Goal: Communication & Community: Answer question/provide support

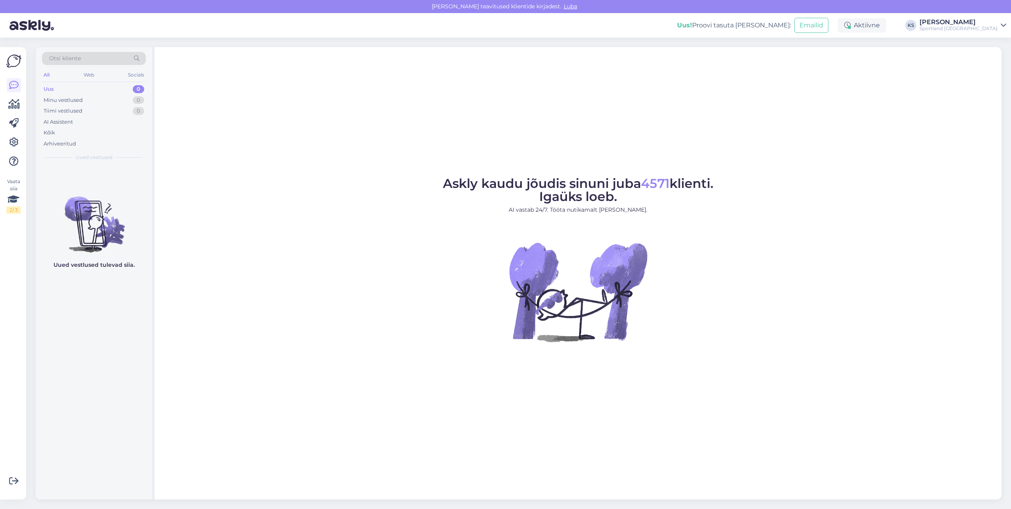
click at [992, 16] on div "Uus! Proovi tasuta [PERSON_NAME]: Emailid Aktiivne KS [PERSON_NAME] Sportland […" at bounding box center [505, 25] width 1011 height 25
click at [990, 30] on div "Sportland [GEOGRAPHIC_DATA]" at bounding box center [959, 28] width 78 height 6
click at [998, 62] on button "Ava" at bounding box center [991, 61] width 17 height 12
click at [967, 27] on div "Sportland [GEOGRAPHIC_DATA]" at bounding box center [959, 28] width 78 height 6
click at [992, 43] on button "Ava" at bounding box center [991, 44] width 17 height 12
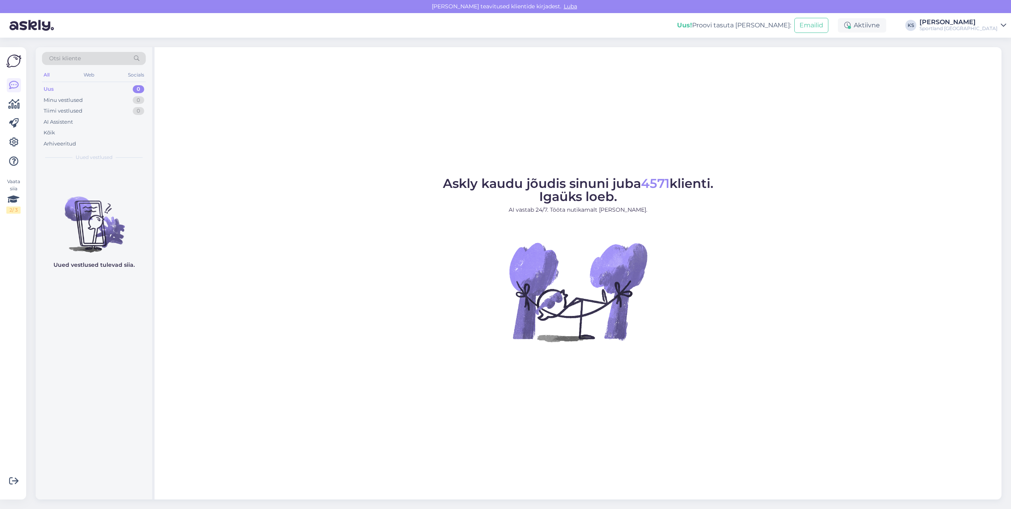
drag, startPoint x: 0, startPoint y: 0, endPoint x: 990, endPoint y: 27, distance: 990.4
click at [990, 27] on div "Sportland [GEOGRAPHIC_DATA]" at bounding box center [959, 28] width 78 height 6
click at [994, 56] on button "Ava" at bounding box center [991, 61] width 17 height 12
click at [988, 25] on div "[PERSON_NAME]" at bounding box center [959, 22] width 78 height 6
click at [993, 49] on button "Ava" at bounding box center [991, 44] width 17 height 12
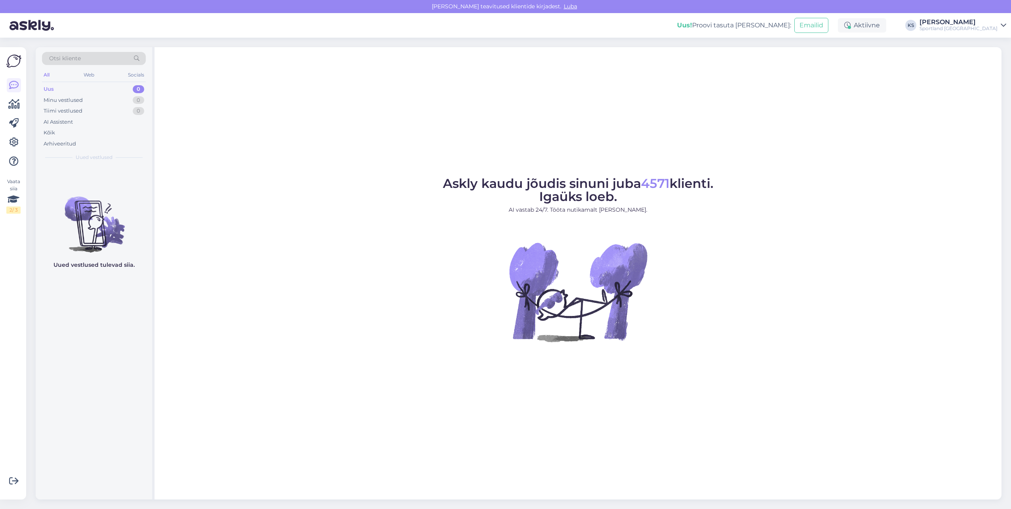
click at [983, 25] on div "[PERSON_NAME]" at bounding box center [959, 22] width 78 height 6
click at [989, 65] on button "Ava" at bounding box center [991, 61] width 17 height 12
click at [993, 27] on div "Sportland [GEOGRAPHIC_DATA]" at bounding box center [959, 28] width 78 height 6
click at [998, 44] on button "Ava" at bounding box center [991, 44] width 17 height 12
click at [124, 164] on div "Otsi kliente All Web Socials Uus 1 Minu vestlused 0 Tiimi vestlused 0 AI Assist…" at bounding box center [94, 106] width 116 height 118
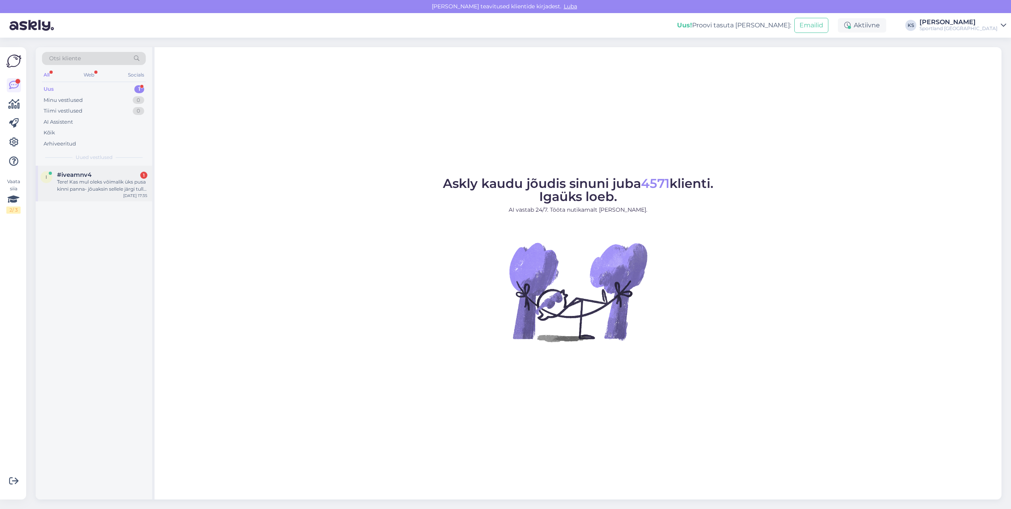
click at [133, 187] on div "Tere! Kas mul oleks võimalik üks pusa kinni panna- jõuaksin sellele järgi tulla…" at bounding box center [102, 185] width 90 height 14
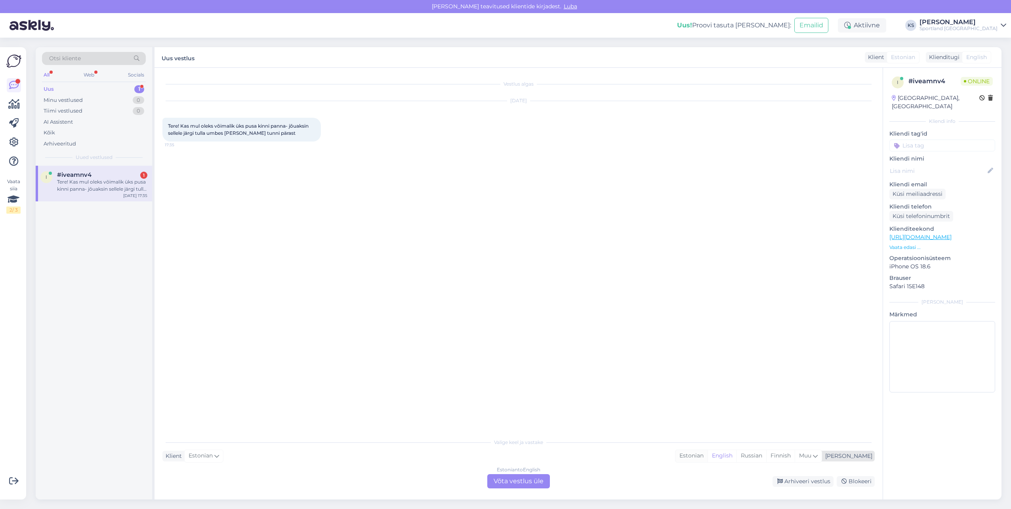
click at [708, 453] on div "Estonian" at bounding box center [691, 456] width 32 height 12
click at [537, 479] on div "Estonian to Estonian Võta vestlus üle" at bounding box center [518, 481] width 63 height 14
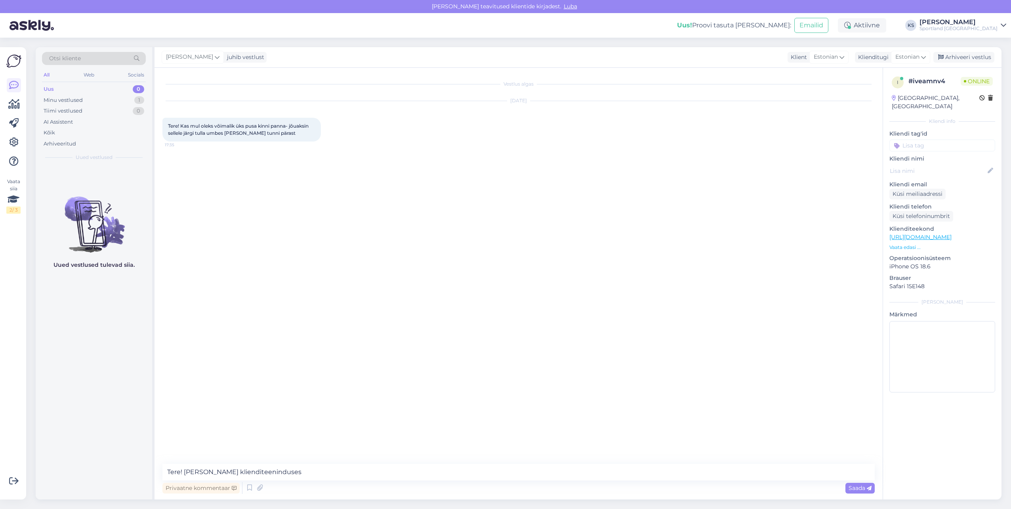
type textarea "Tere! [PERSON_NAME] klienditeenindusest"
drag, startPoint x: 353, startPoint y: 466, endPoint x: 903, endPoint y: 457, distance: 549.6
click at [354, 467] on textarea at bounding box center [518, 472] width 712 height 17
type textarea "Palun täpsustage, mis totoega tegu on"
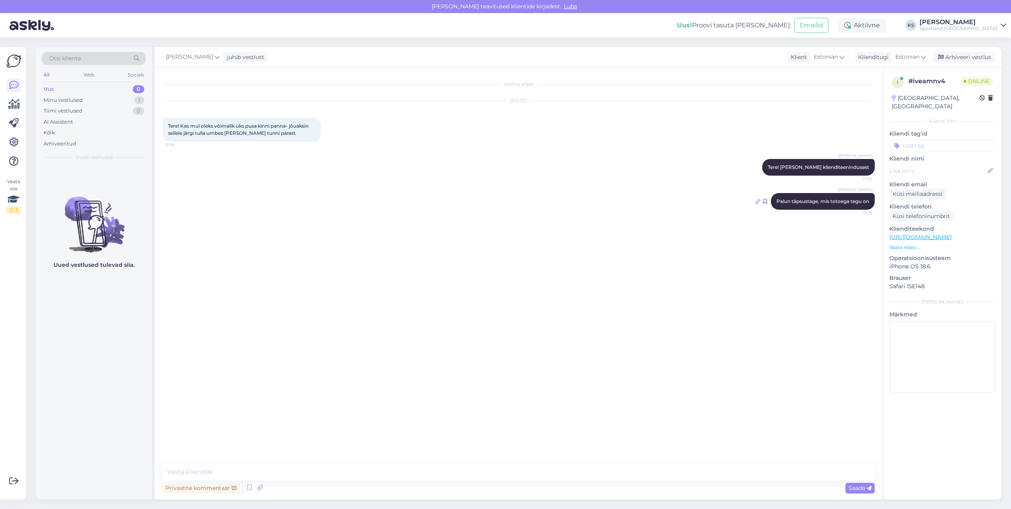
click at [757, 202] on icon at bounding box center [757, 201] width 5 height 5
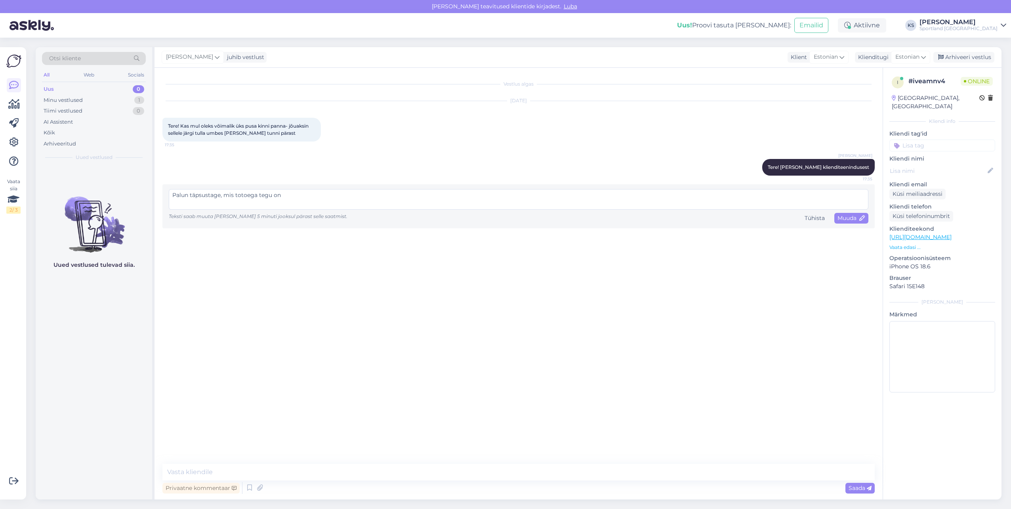
click at [245, 195] on textarea "Palun täpsustage, mis totoega tegu on" at bounding box center [519, 199] width 700 height 21
type textarea "Palun täpsustage, mis tootega tegu on"
click at [856, 223] on div "Palun täpsustage, mis tootega tegu on Teksti saab muuta [PERSON_NAME] 5 minuti …" at bounding box center [518, 206] width 712 height 44
click at [857, 220] on span "Muuda" at bounding box center [852, 217] width 28 height 7
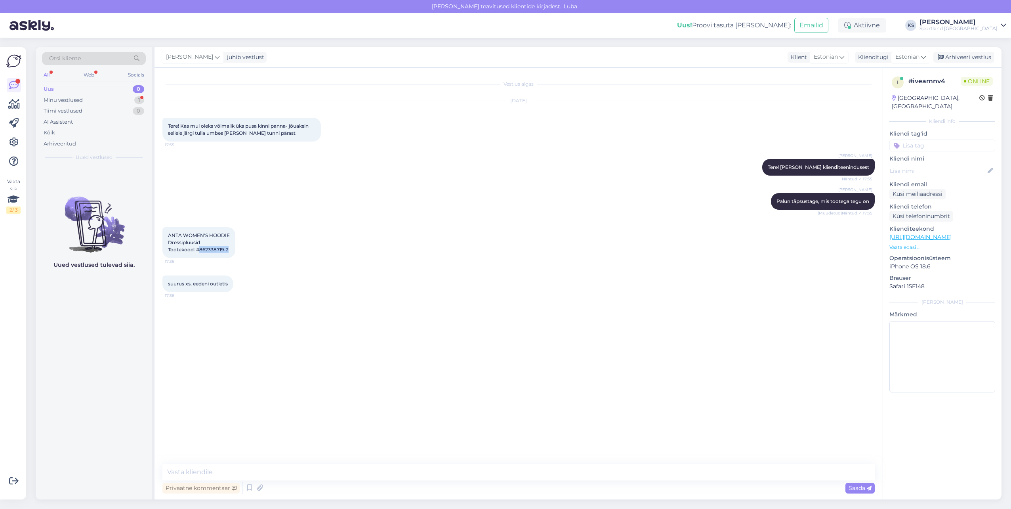
drag, startPoint x: 229, startPoint y: 250, endPoint x: 200, endPoint y: 252, distance: 29.8
click at [200, 252] on div "ANTA WOMEN'S HOODIE Dressipluusid Tootekood: #862338719-2 17:36" at bounding box center [198, 242] width 73 height 31
copy span "862338719-2"
click at [292, 470] on textarea at bounding box center [518, 472] width 712 height 17
type textarea "Kohe uurin"
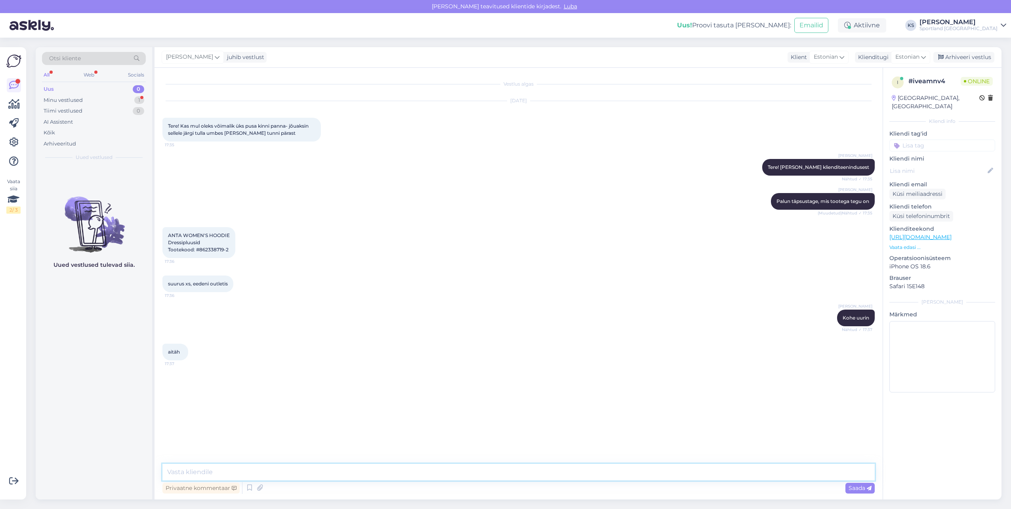
click at [204, 471] on textarea at bounding box center [518, 472] width 712 height 17
click at [394, 471] on textarea "Proovisime kauplust [PERSON_NAME] [PERSON_NAME] broneerida telefoni [PERSON_NAM…" at bounding box center [518, 472] width 712 height 17
click at [510, 472] on textarea "Proovisime kauplust [PERSON_NAME] [PERSON_NAME] broneerida telefoni [PERSON_NAM…" at bounding box center [518, 472] width 712 height 17
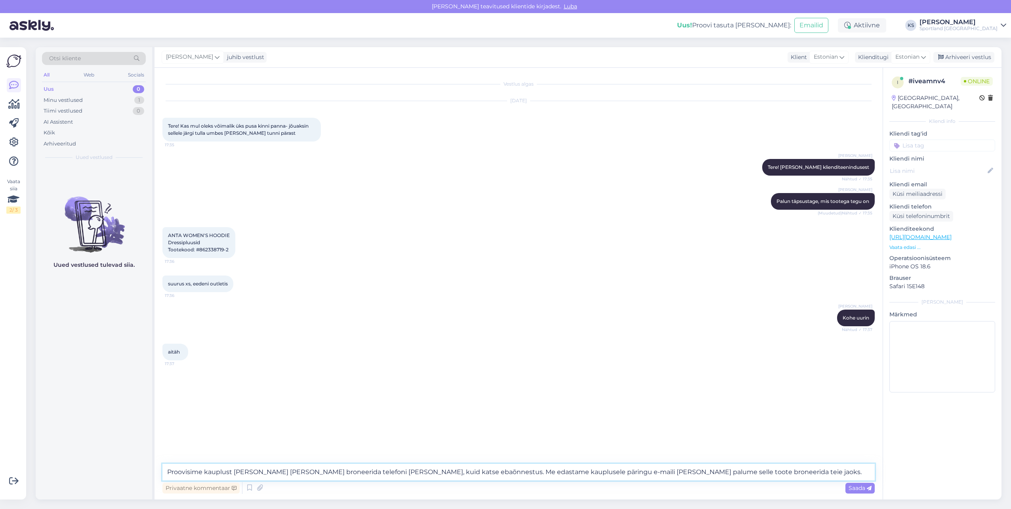
click at [637, 471] on textarea "Proovisime kauplust [PERSON_NAME] [PERSON_NAME] broneerida telefoni [PERSON_NAM…" at bounding box center [518, 472] width 712 height 17
type textarea "Proovisime kauplust [PERSON_NAME] [PERSON_NAME] broneerida telefoni [PERSON_NAM…"
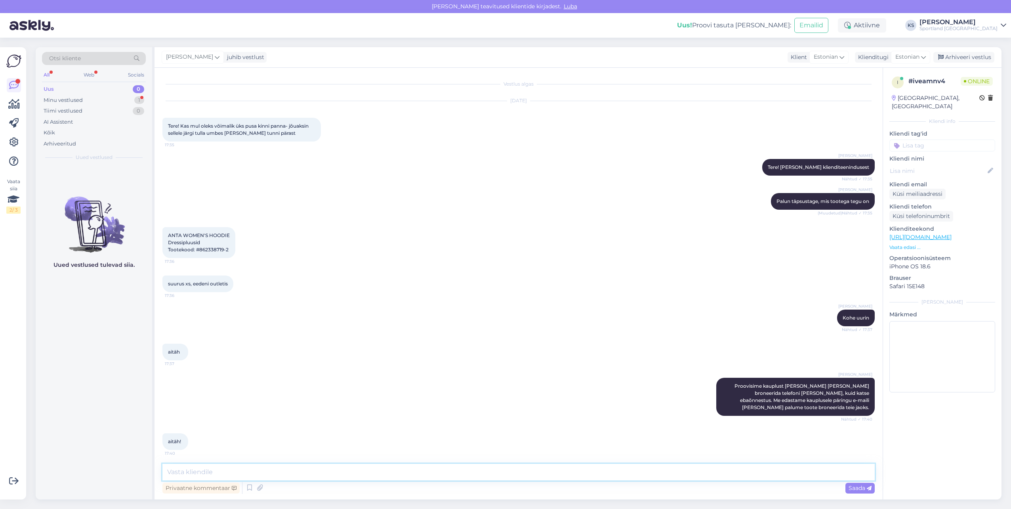
click at [199, 471] on textarea at bounding box center [518, 472] width 712 height 17
type textarea "Palun, kas ma saan teile hetkel veel abiks olla?"
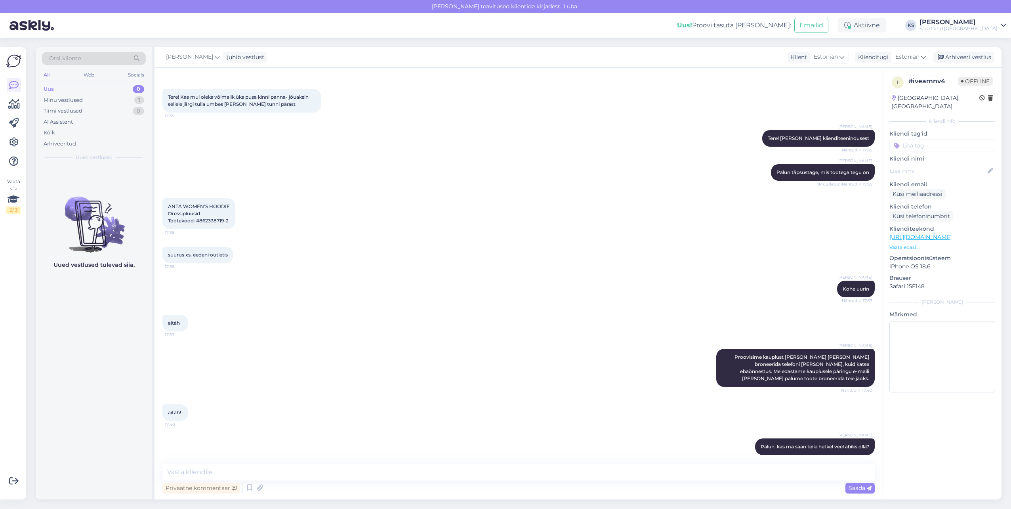
click at [933, 139] on input at bounding box center [942, 145] width 106 height 12
type input "bron"
click at [950, 164] on span "Toodete broneerimine kaupluses" at bounding box center [942, 166] width 63 height 5
click at [956, 59] on div "Arhiveeri vestlus" at bounding box center [963, 57] width 61 height 11
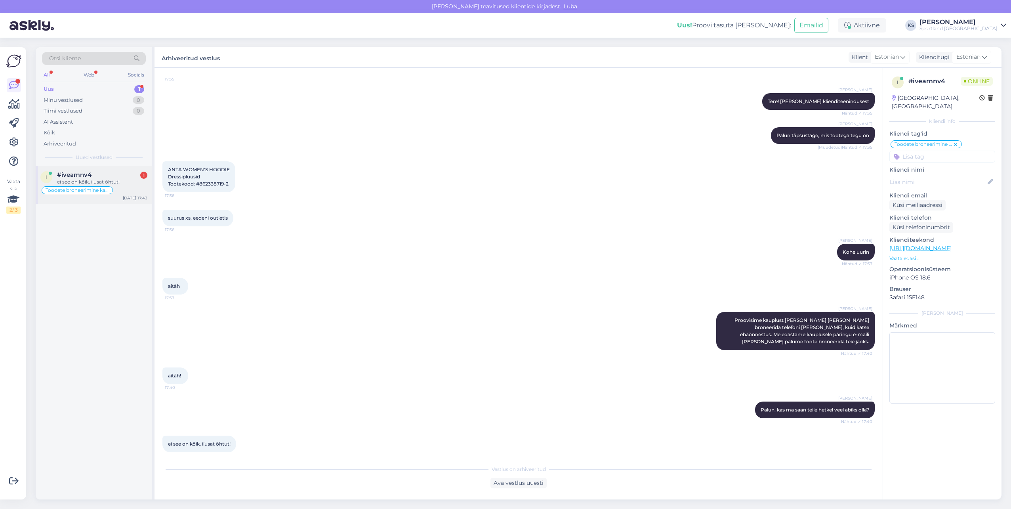
click at [124, 177] on div "#iveamnv4 1" at bounding box center [102, 174] width 90 height 7
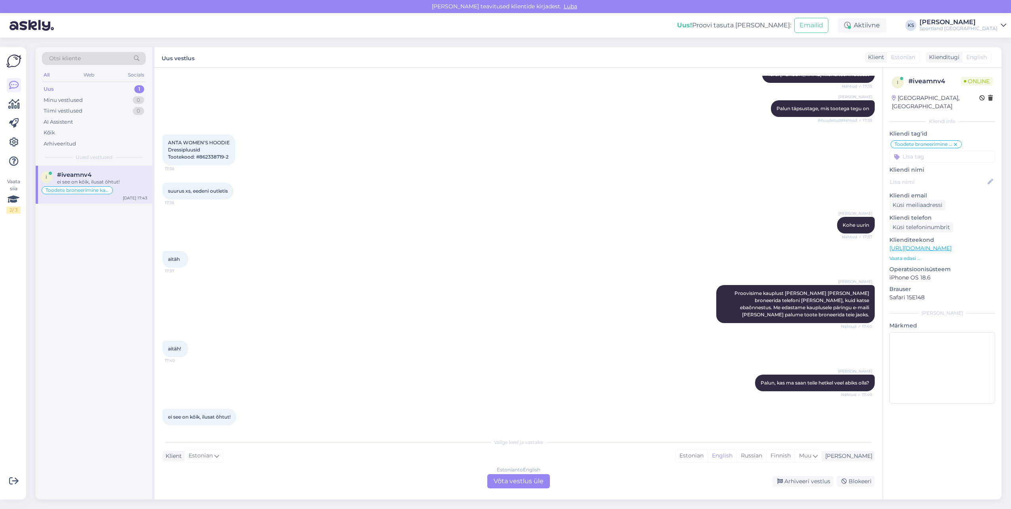
drag, startPoint x: 715, startPoint y: 455, endPoint x: 563, endPoint y: 469, distance: 153.2
click at [708, 455] on div "Estonian" at bounding box center [691, 456] width 32 height 12
click at [529, 472] on div "Estonian to Estonian" at bounding box center [518, 469] width 47 height 7
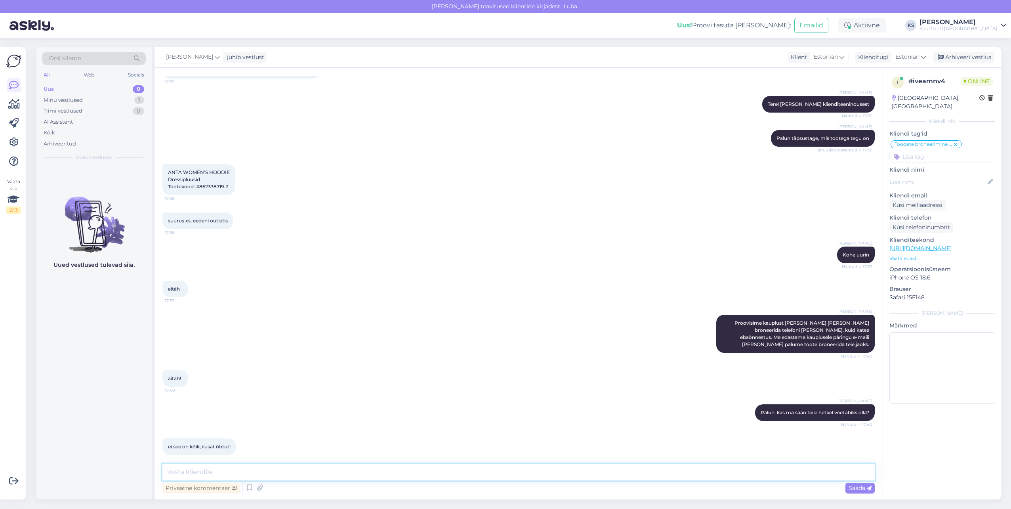
click at [540, 477] on textarea at bounding box center [518, 472] width 712 height 17
type textarea "Super!"
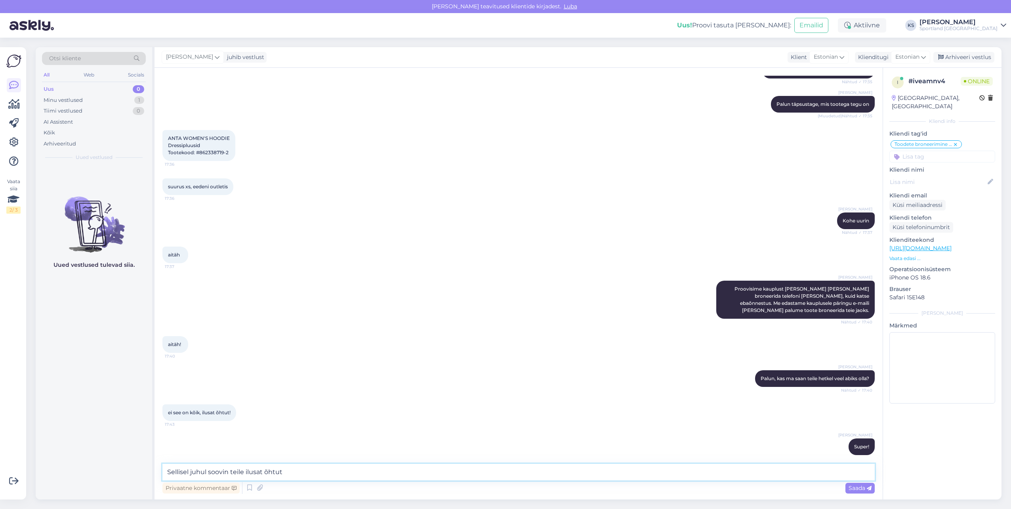
type textarea "Sellisel juhul soovin teile ilusat õhtut!"
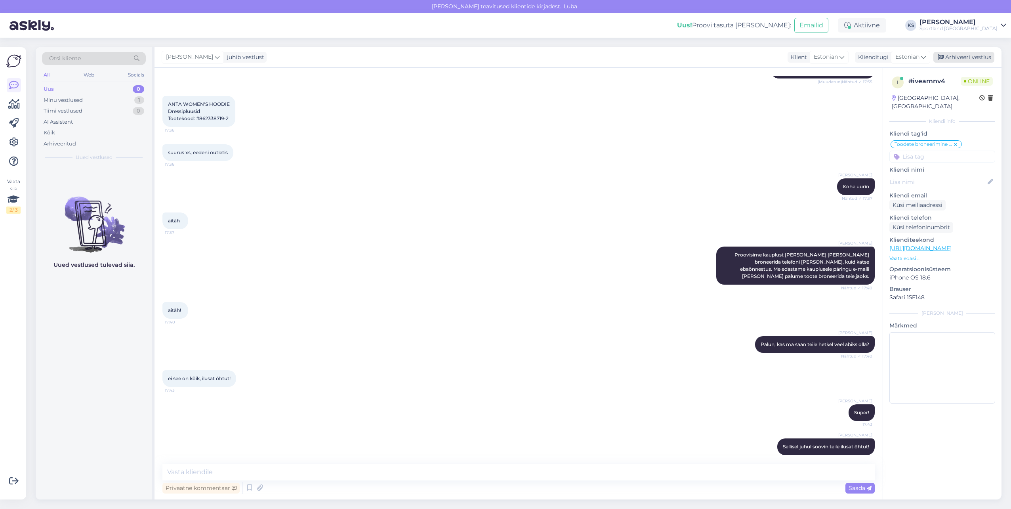
click at [970, 59] on div "Arhiveeri vestlus" at bounding box center [963, 57] width 61 height 11
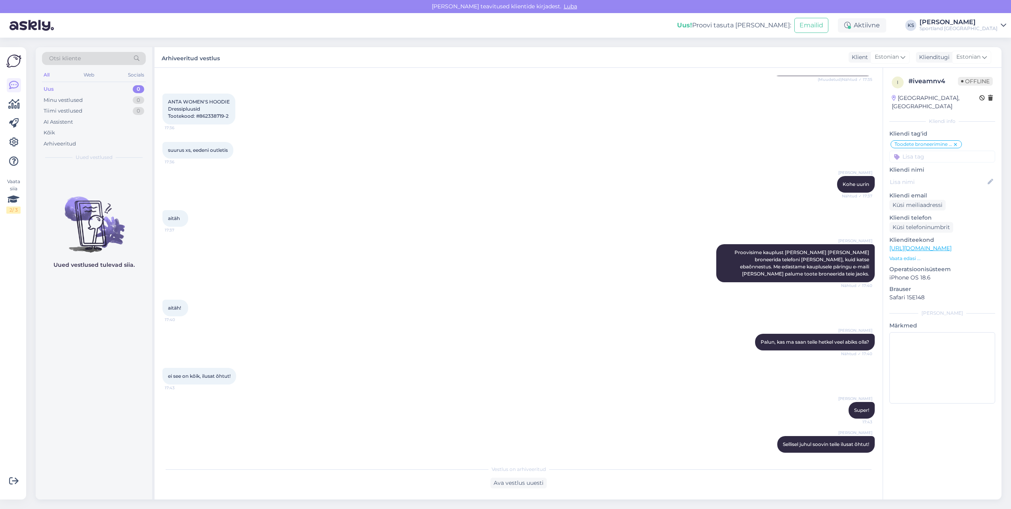
scroll to position [134, 0]
click at [10, 103] on icon at bounding box center [13, 104] width 11 height 10
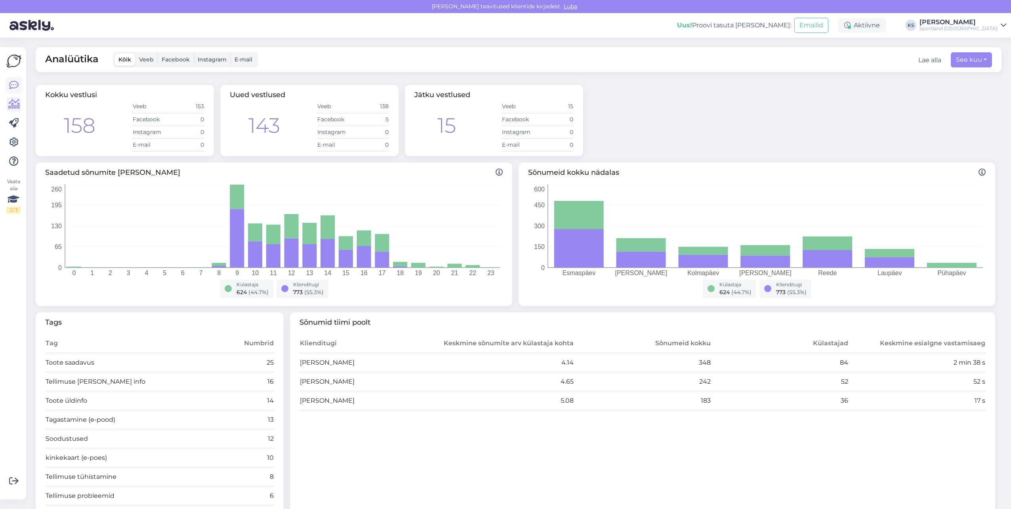
click at [15, 87] on icon at bounding box center [14, 85] width 10 height 10
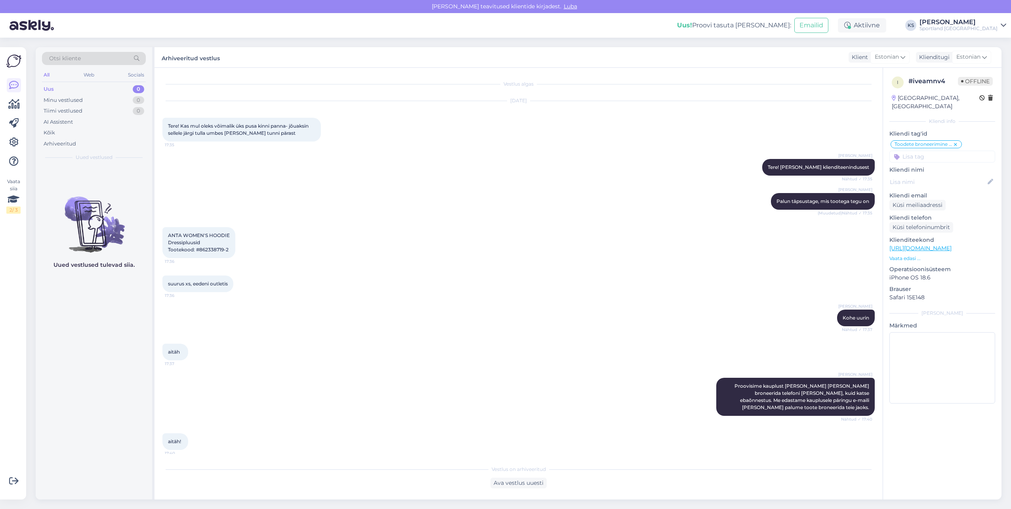
scroll to position [134, 0]
